Goal: Information Seeking & Learning: Learn about a topic

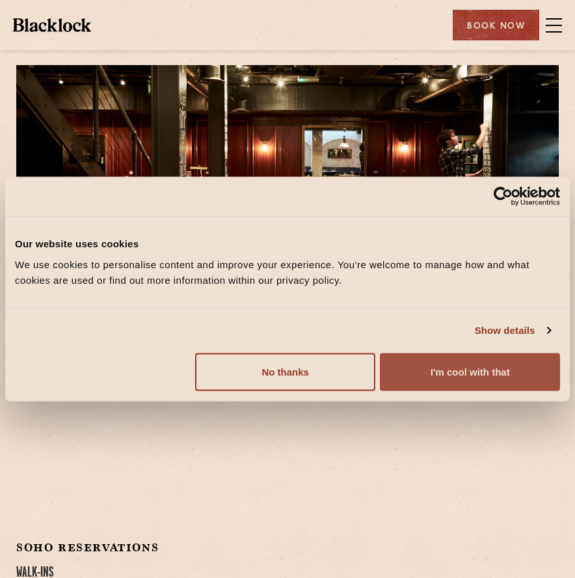
click at [429, 378] on button "I'm cool with that" at bounding box center [470, 372] width 180 height 38
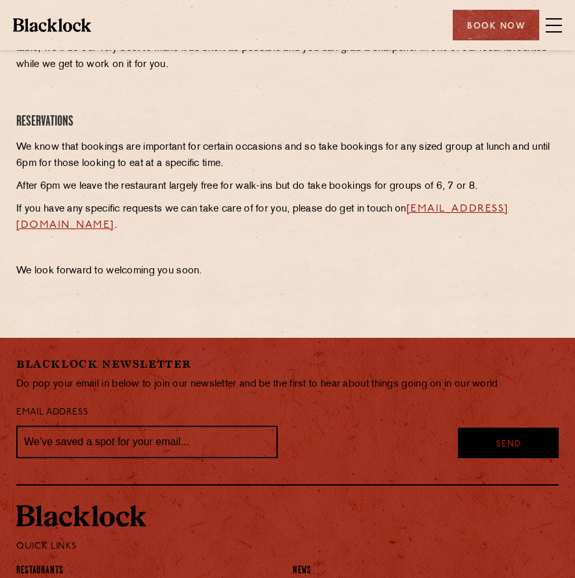
scroll to position [568, 0]
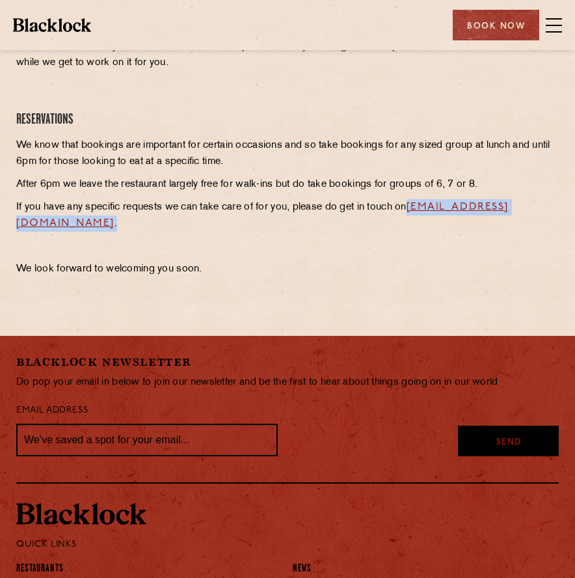
drag, startPoint x: 264, startPoint y: 228, endPoint x: -51, endPoint y: 228, distance: 314.4
click at [0, 228] on html "Consent Details [#IABV2SETTINGS#] About Our website uses cookies We use cookies…" at bounding box center [287, 115] width 575 height 1366
copy p "[EMAIL_ADDRESS][DOMAIN_NAME] ."
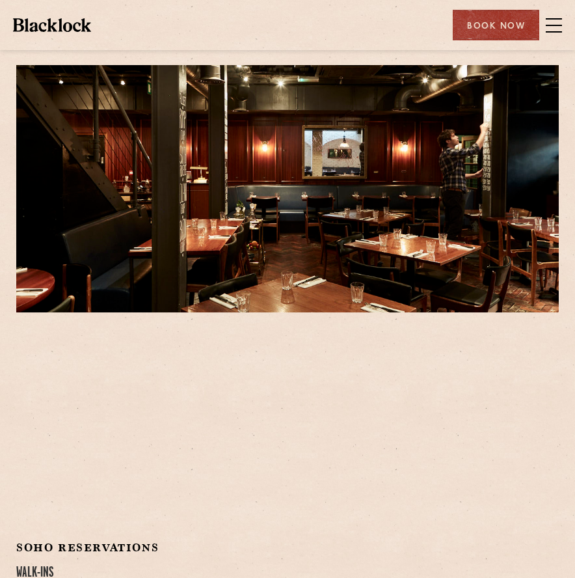
scroll to position [0, 0]
click at [550, 25] on span at bounding box center [554, 25] width 16 height 1
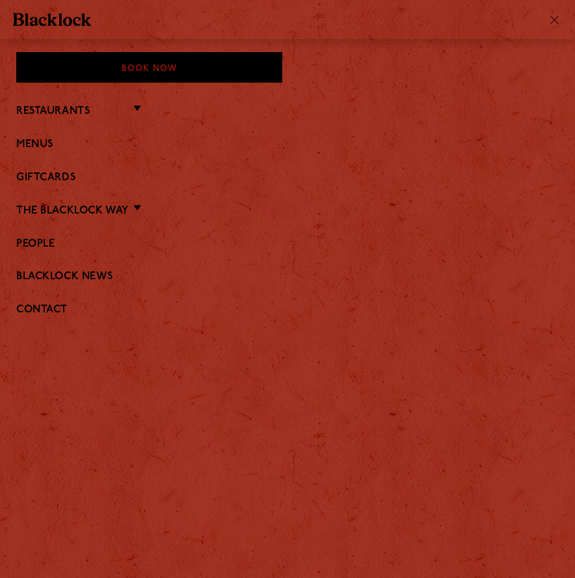
click at [31, 135] on li "Menus" at bounding box center [287, 143] width 543 height 17
click at [39, 146] on link "Menus" at bounding box center [287, 145] width 543 height 12
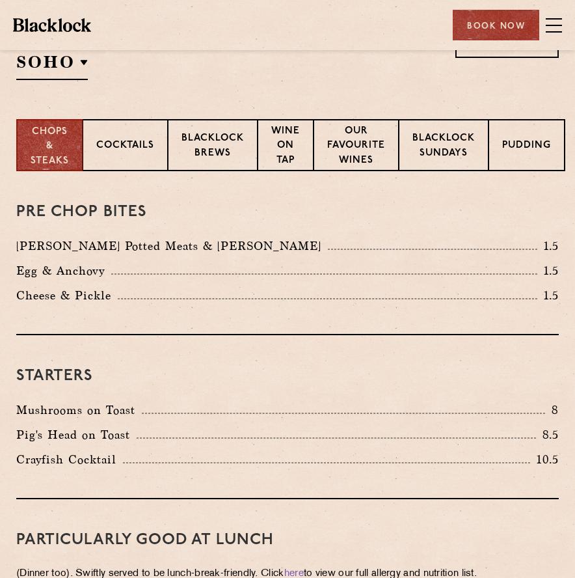
scroll to position [345, 0]
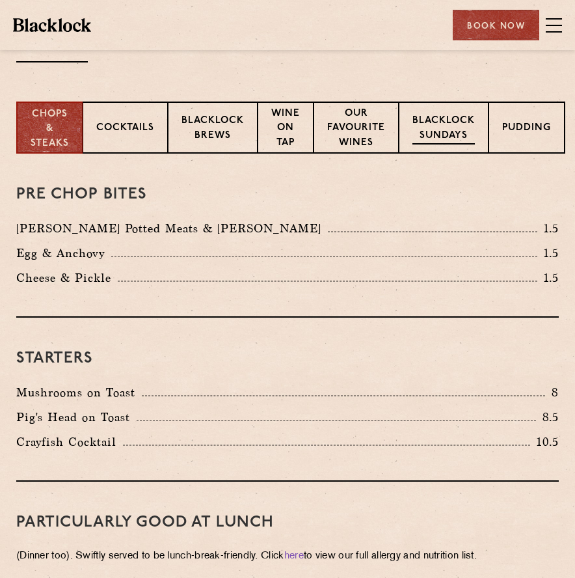
click at [432, 138] on p "Blacklock Sundays" at bounding box center [444, 129] width 62 height 31
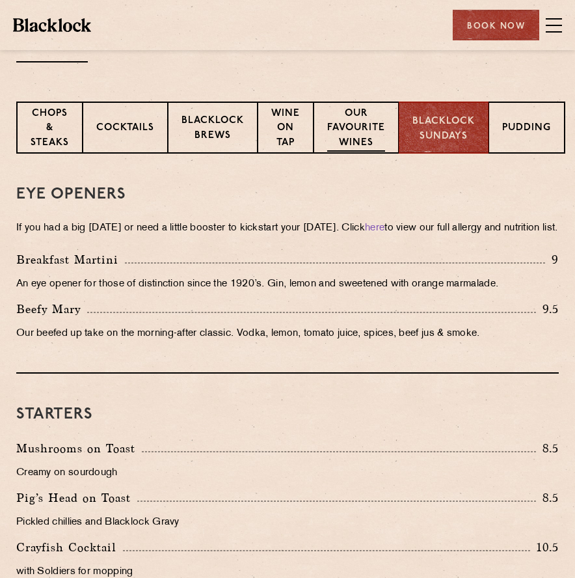
click at [381, 136] on p "Our favourite wines" at bounding box center [356, 130] width 58 height 46
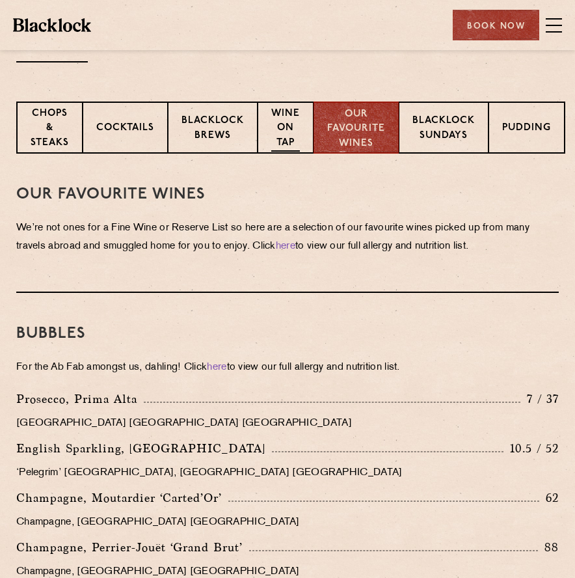
click at [297, 128] on p "Wine on Tap" at bounding box center [285, 130] width 29 height 46
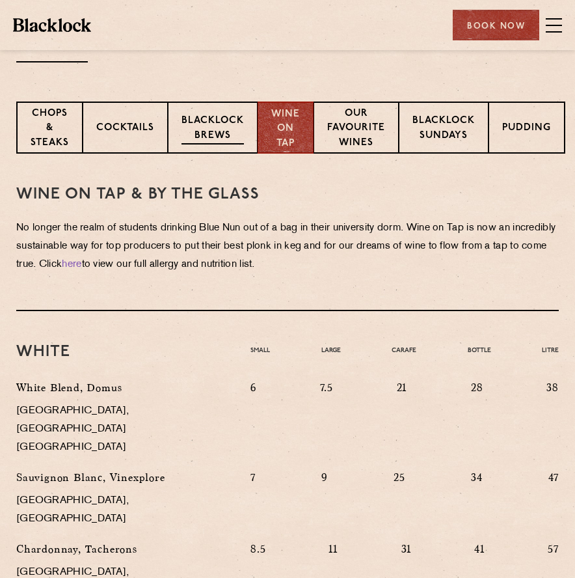
click at [238, 132] on p "Blacklock Brews" at bounding box center [213, 129] width 62 height 31
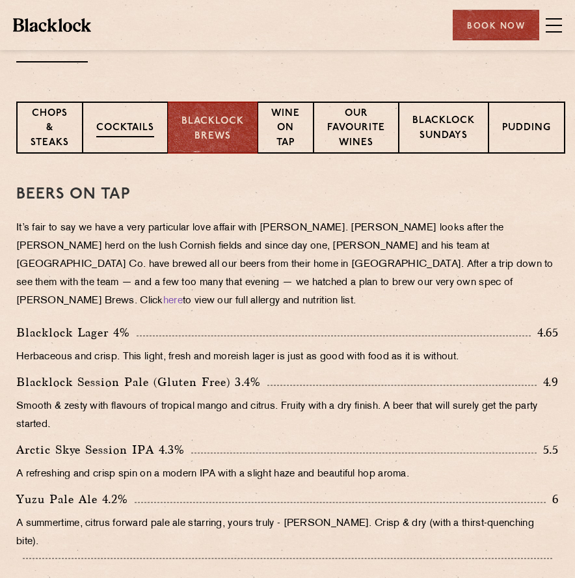
click at [136, 119] on div "Cocktails" at bounding box center [125, 128] width 85 height 52
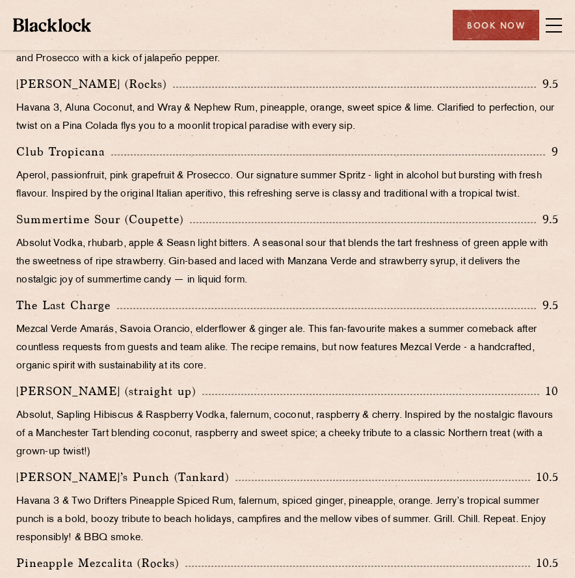
scroll to position [288, 0]
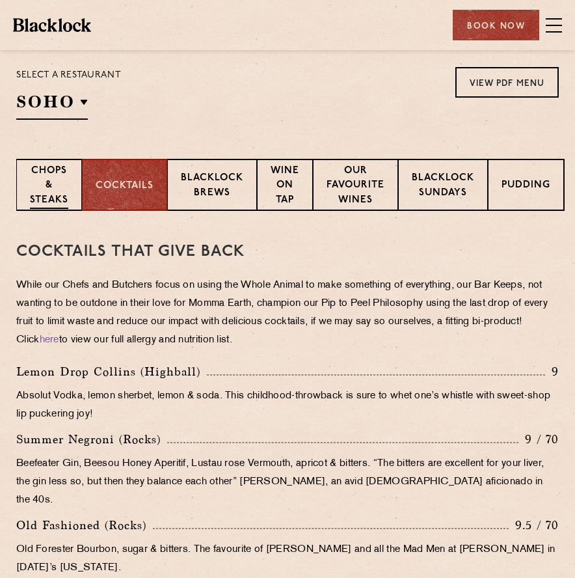
click at [48, 177] on p "Chops & Steaks" at bounding box center [49, 187] width 38 height 46
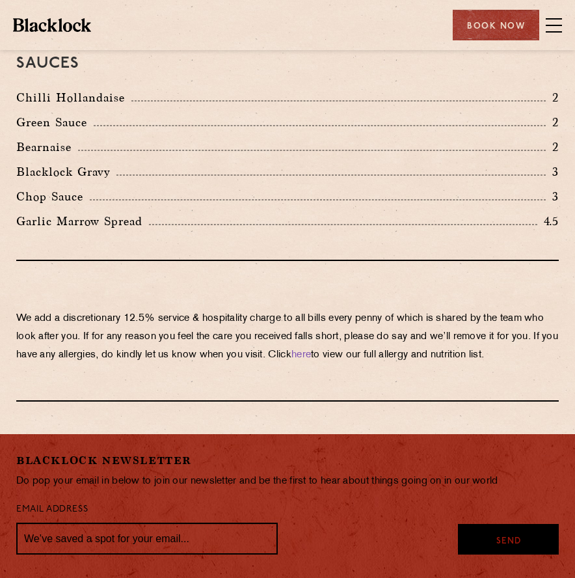
scroll to position [2562, 0]
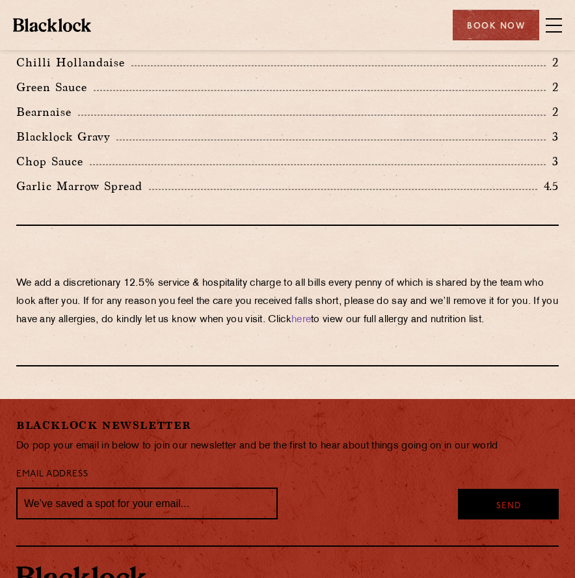
click at [518, 9] on div "Restaurants Soho City Shoreditch Covent Garden Canary Wharf Manchester Birmingh…" at bounding box center [287, 25] width 575 height 50
click at [519, 20] on div "Book Now" at bounding box center [496, 25] width 87 height 31
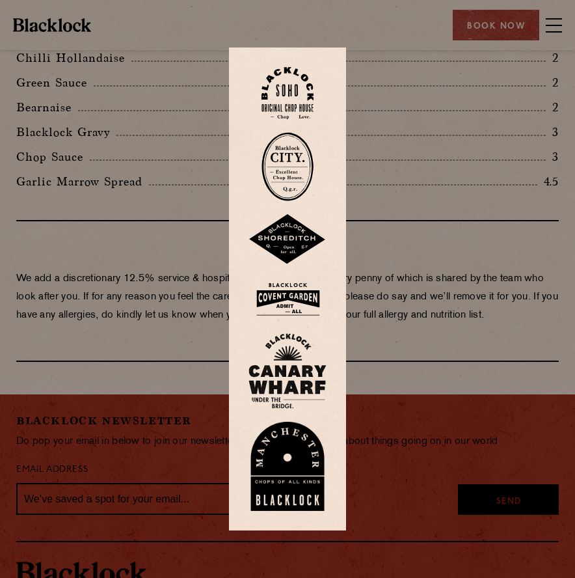
scroll to position [2559, 0]
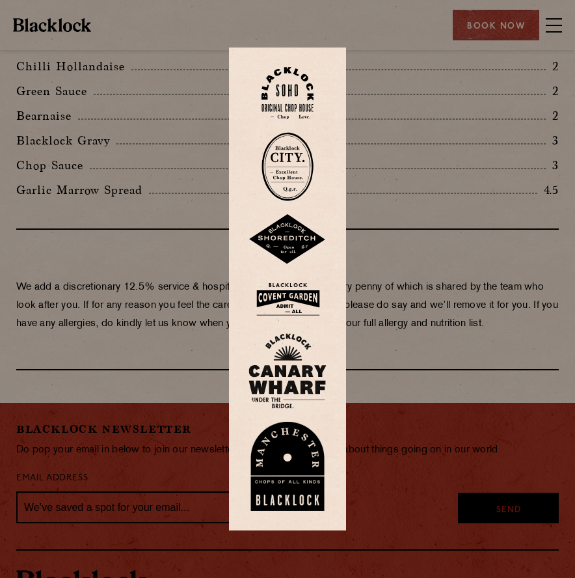
click at [290, 102] on img at bounding box center [288, 93] width 52 height 53
